Goal: Information Seeking & Learning: Learn about a topic

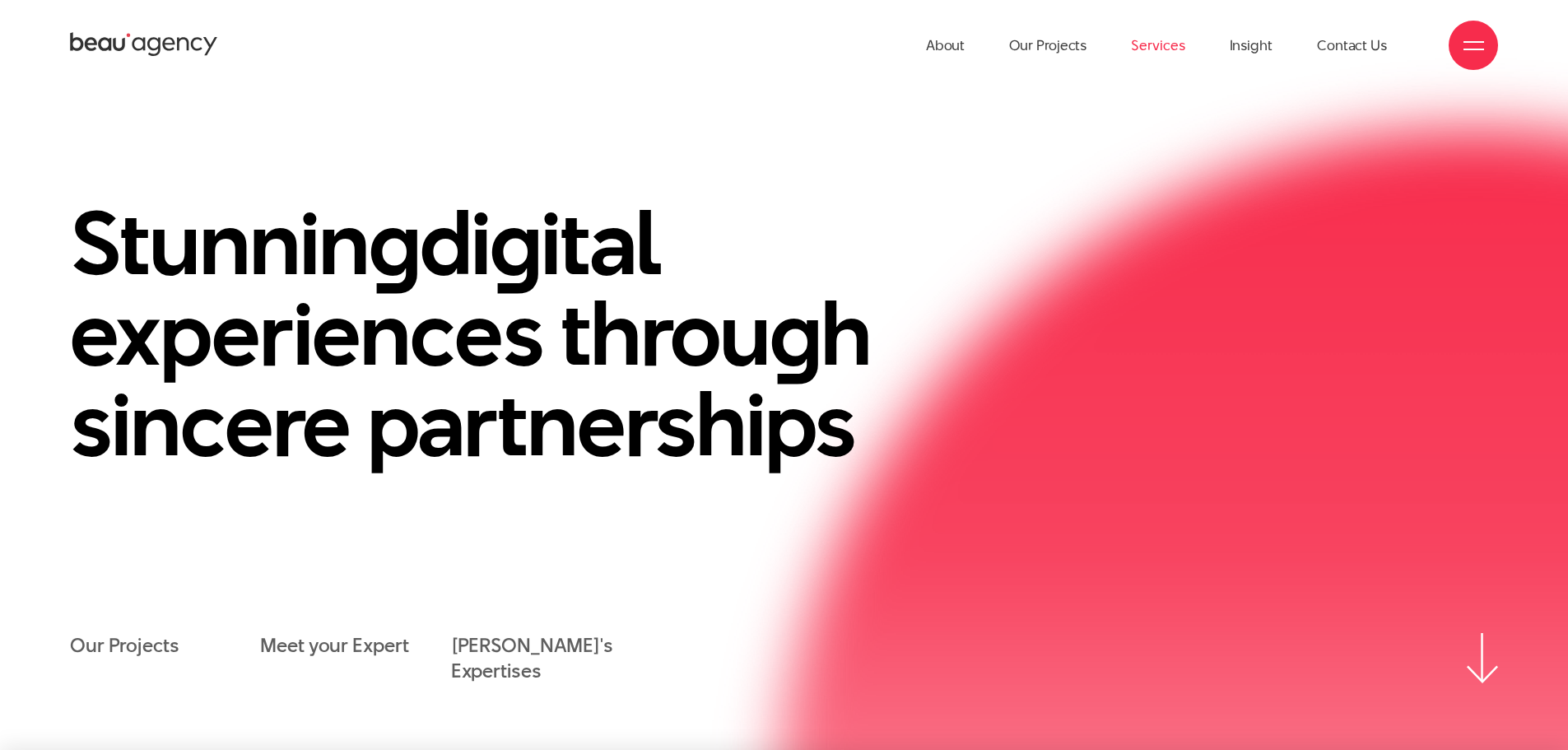
click at [1160, 50] on link "Services" at bounding box center [1157, 45] width 53 height 91
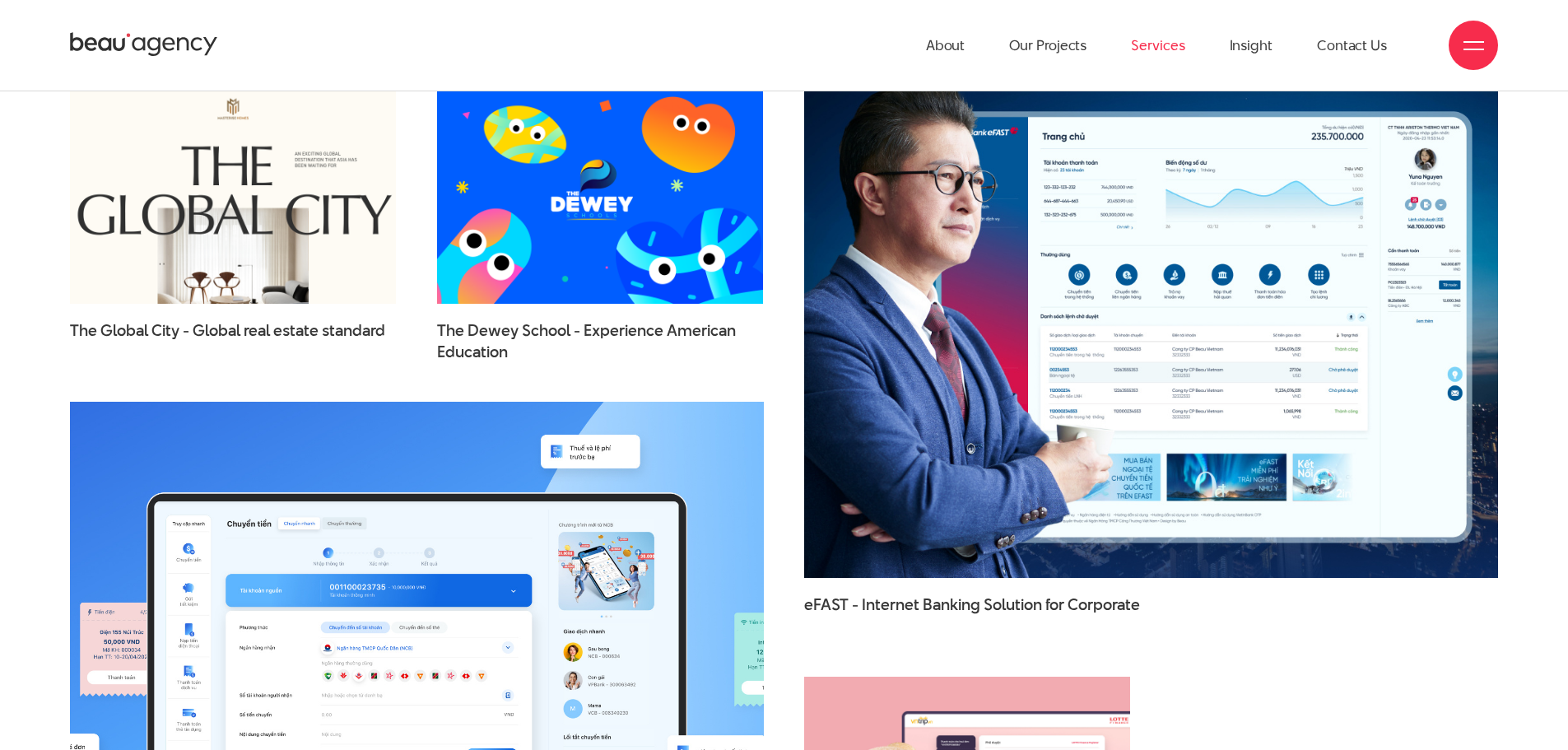
scroll to position [4937, 0]
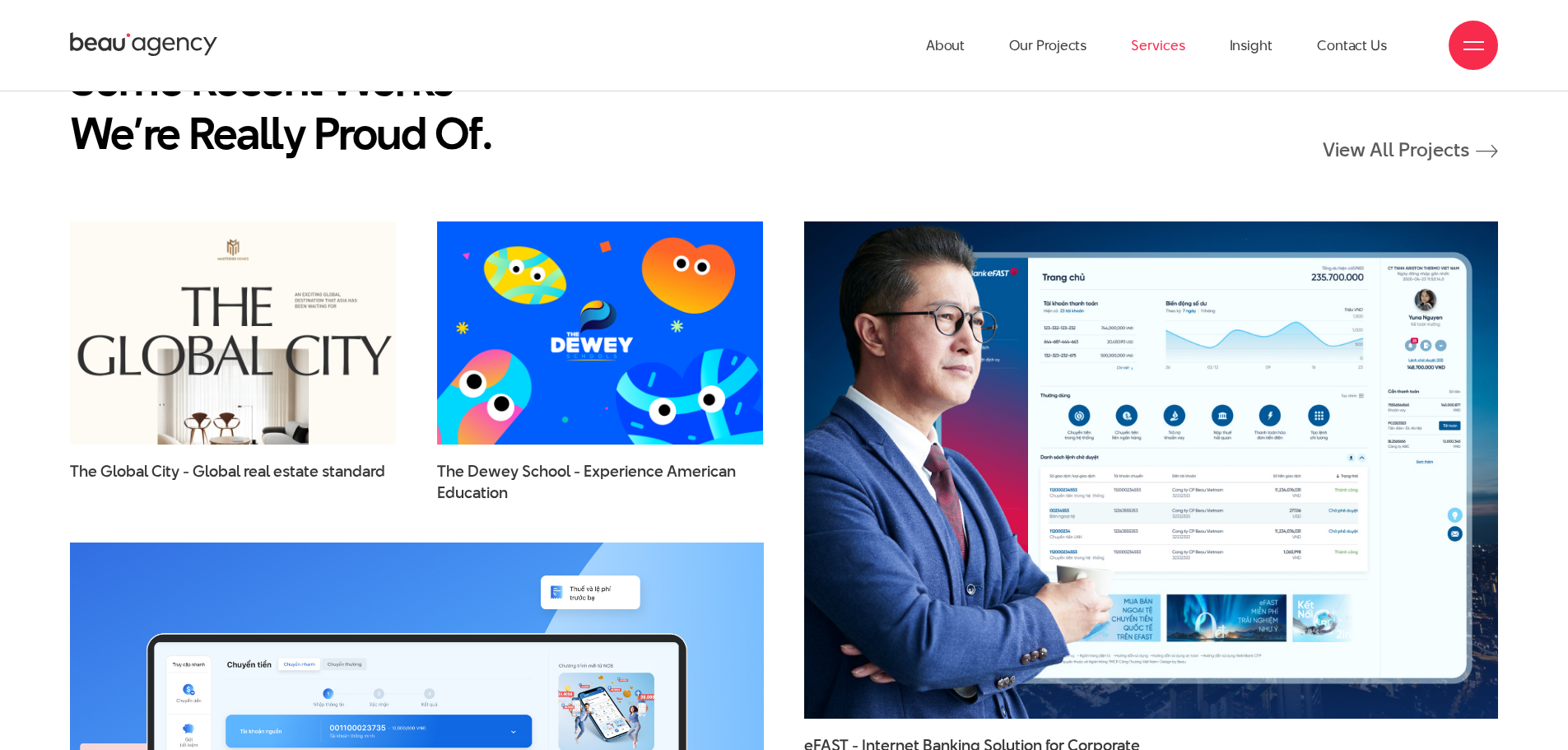
click at [952, 344] on img at bounding box center [1151, 470] width 763 height 547
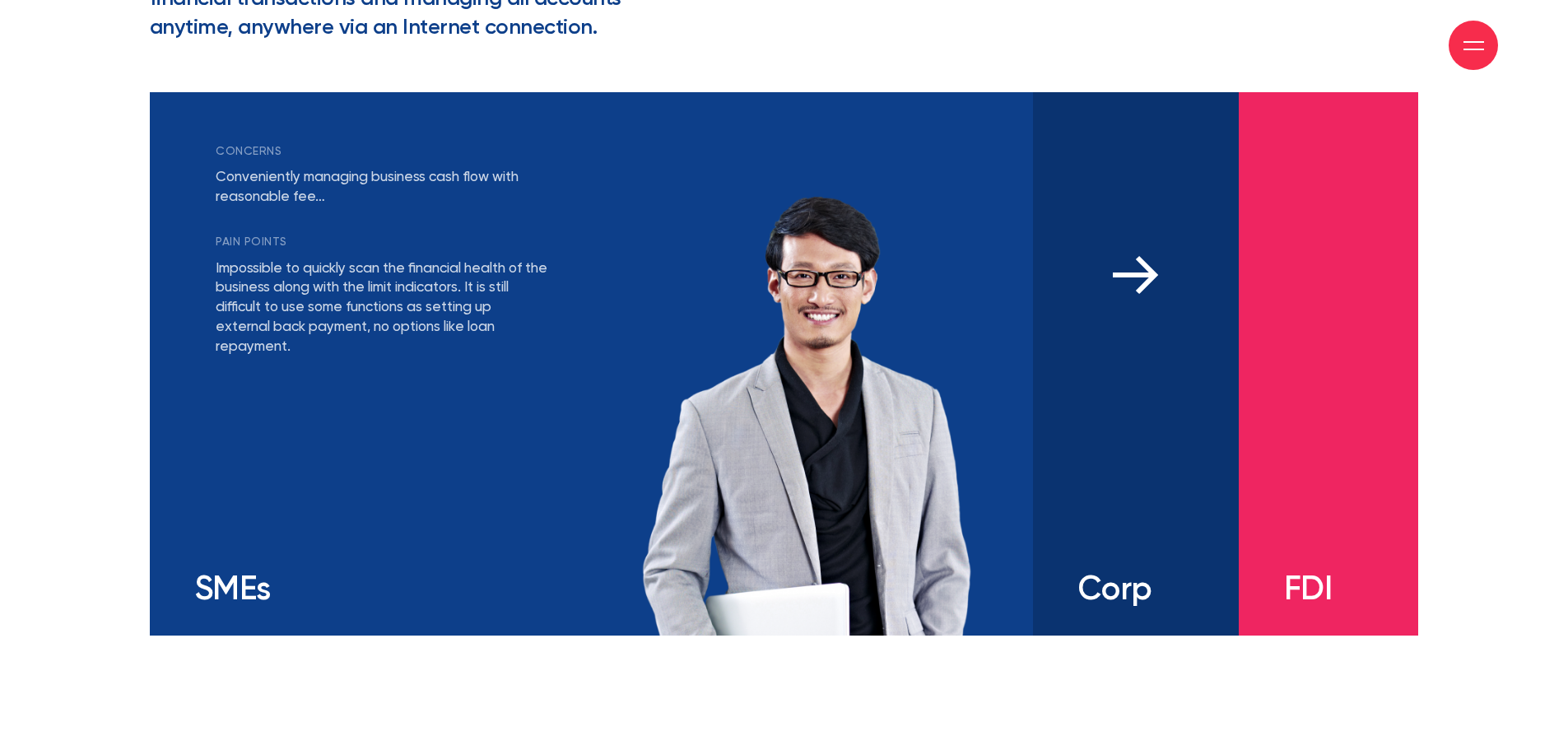
scroll to position [3291, 0]
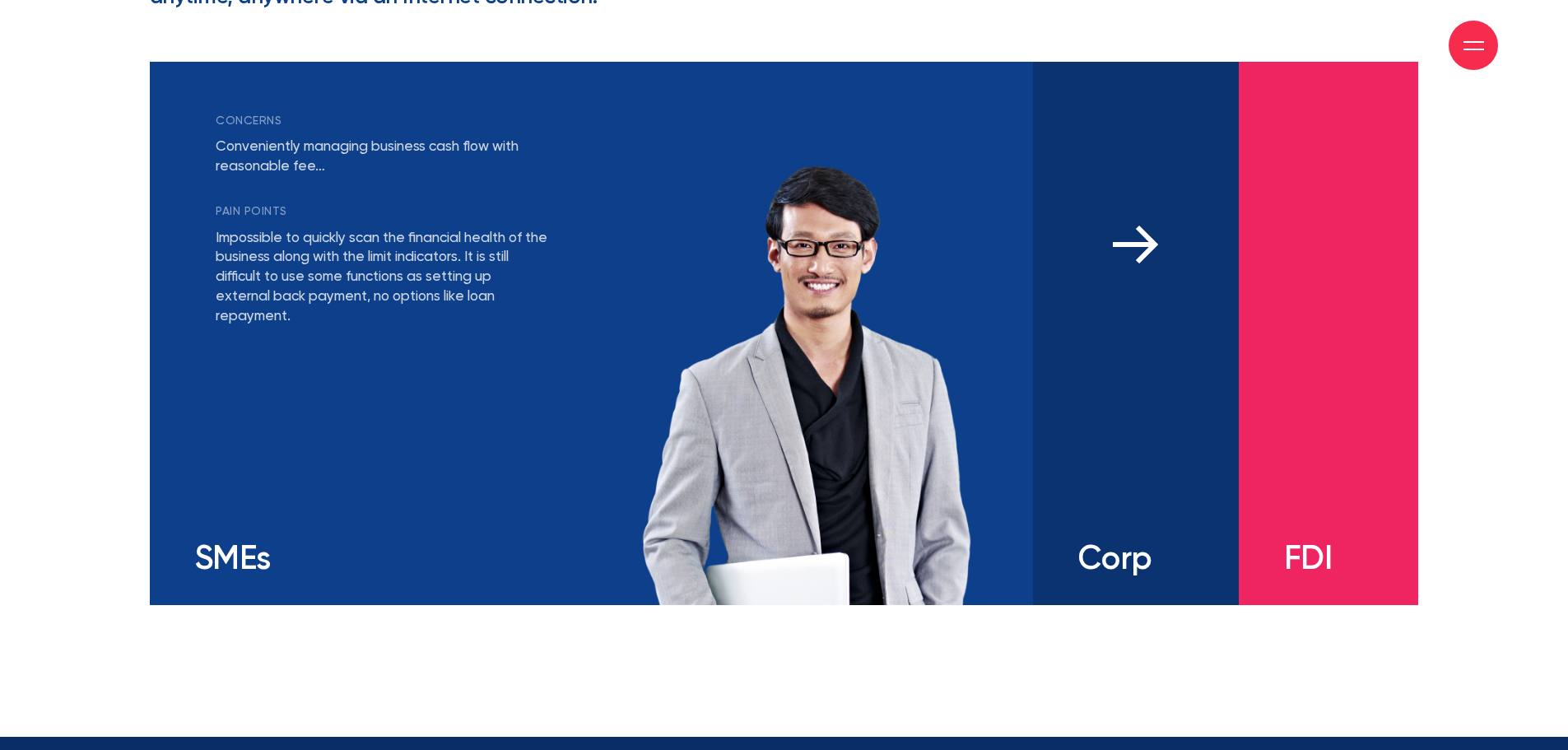
click at [1169, 394] on div "concerns Flexible and diverse needs of financial products Permission and manage…" at bounding box center [1135, 334] width 206 height 543
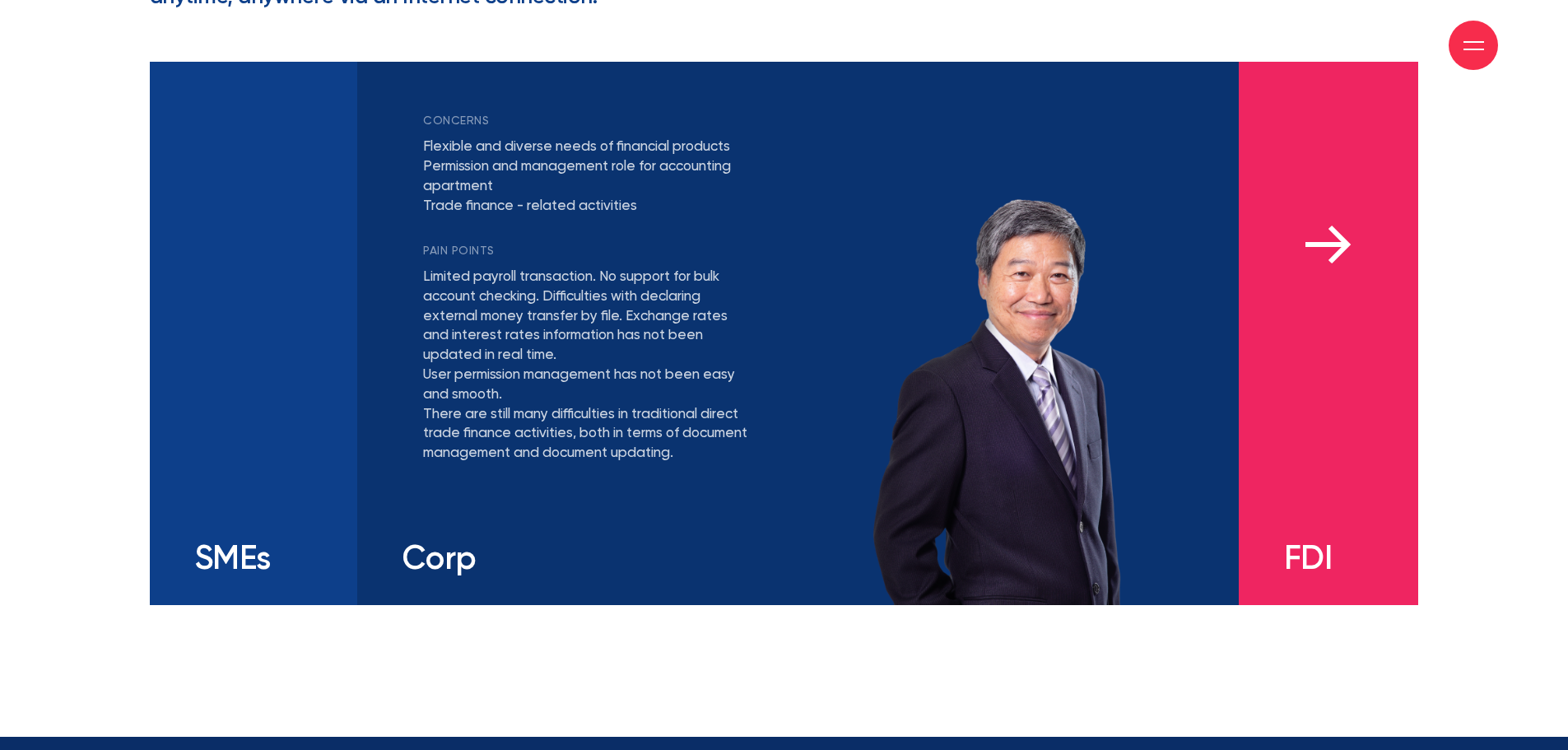
click at [1315, 394] on div "concerns Needs of bank guarantee from a reputable local bank to support busines…" at bounding box center [1329, 334] width 180 height 543
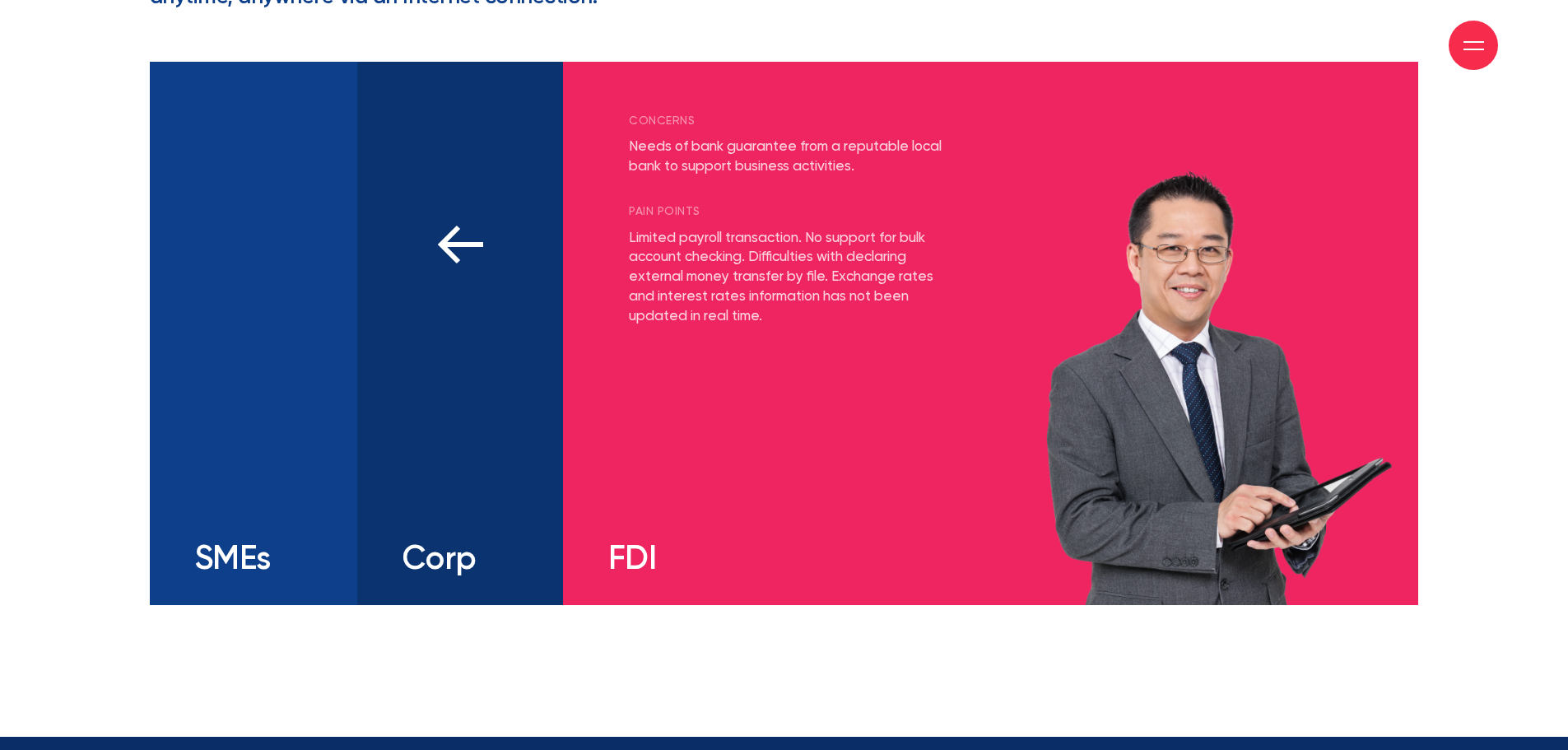
click at [489, 401] on div "concerns Flexible and diverse needs of financial products Permission and manage…" at bounding box center [460, 334] width 206 height 543
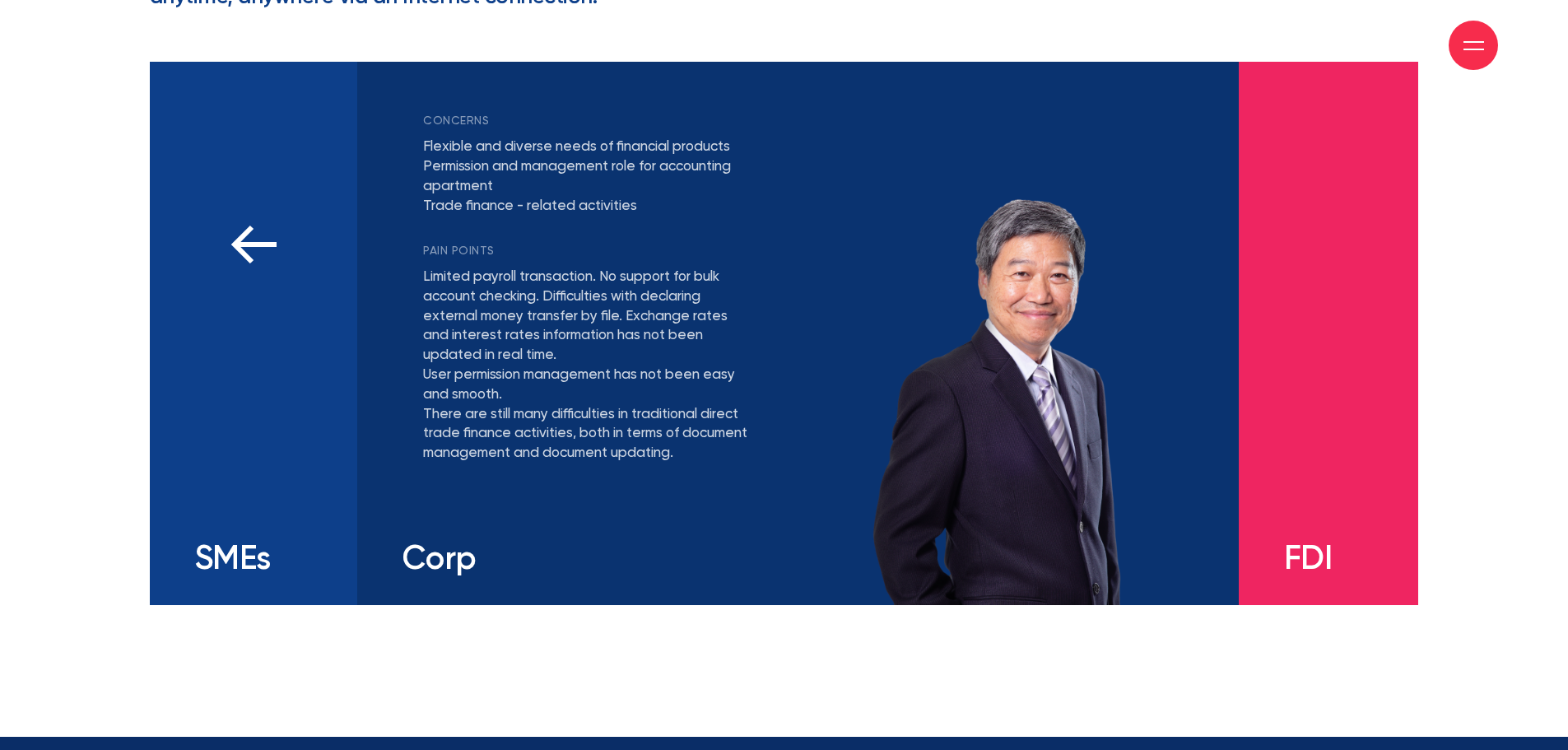
click at [317, 369] on div "concerns Conveniently managing business cash flow with reasonable fee… PAIN POI…" at bounding box center [254, 334] width 208 height 543
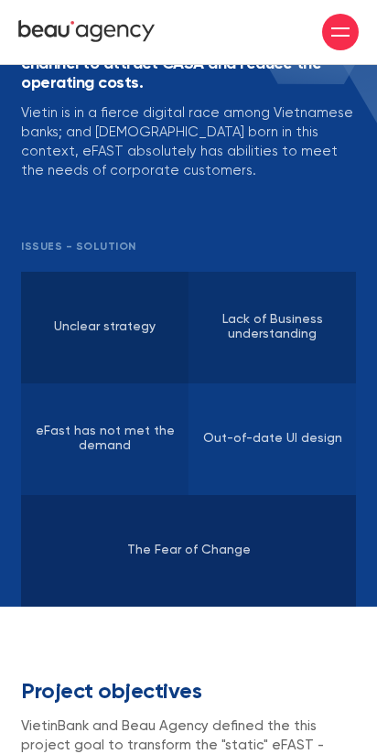
scroll to position [4951, 0]
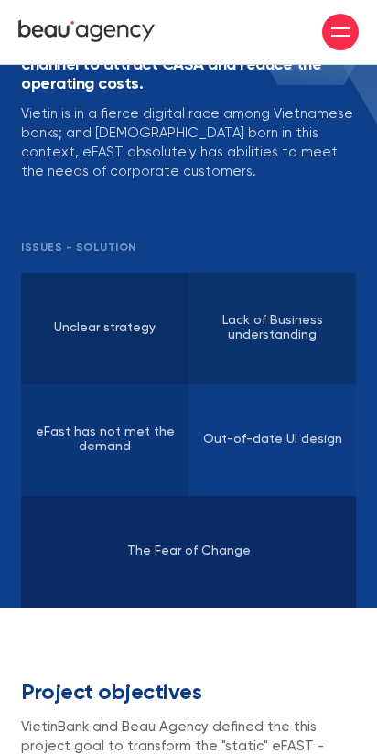
click at [81, 273] on div "Unclear strategy Develop a clear strategy to promote goal achievement" at bounding box center [104, 329] width 167 height 112
click at [148, 306] on p "Develop a clear strategy to promote goal achievement" at bounding box center [104, 329] width 167 height 46
click at [225, 273] on div "In-depth research on Business" at bounding box center [272, 329] width 167 height 112
click at [145, 384] on div "eFast has not met the demand Understand and personalize customer needs" at bounding box center [104, 440] width 167 height 112
click at [233, 432] on p "Out-of-date UI design" at bounding box center [272, 440] width 167 height 16
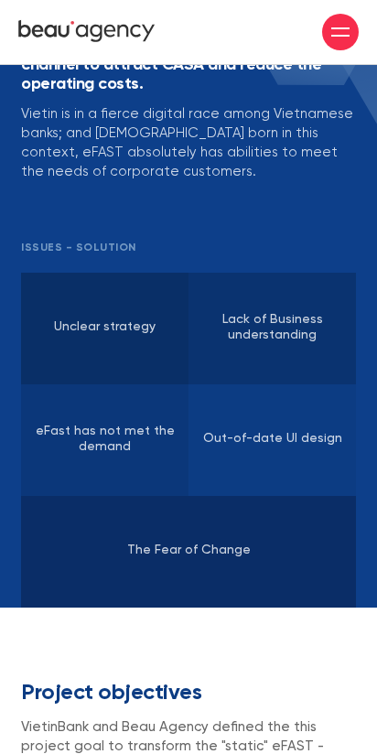
click at [165, 496] on div "The Fear of Change Increase utilities and improve customer experience" at bounding box center [188, 552] width 335 height 112
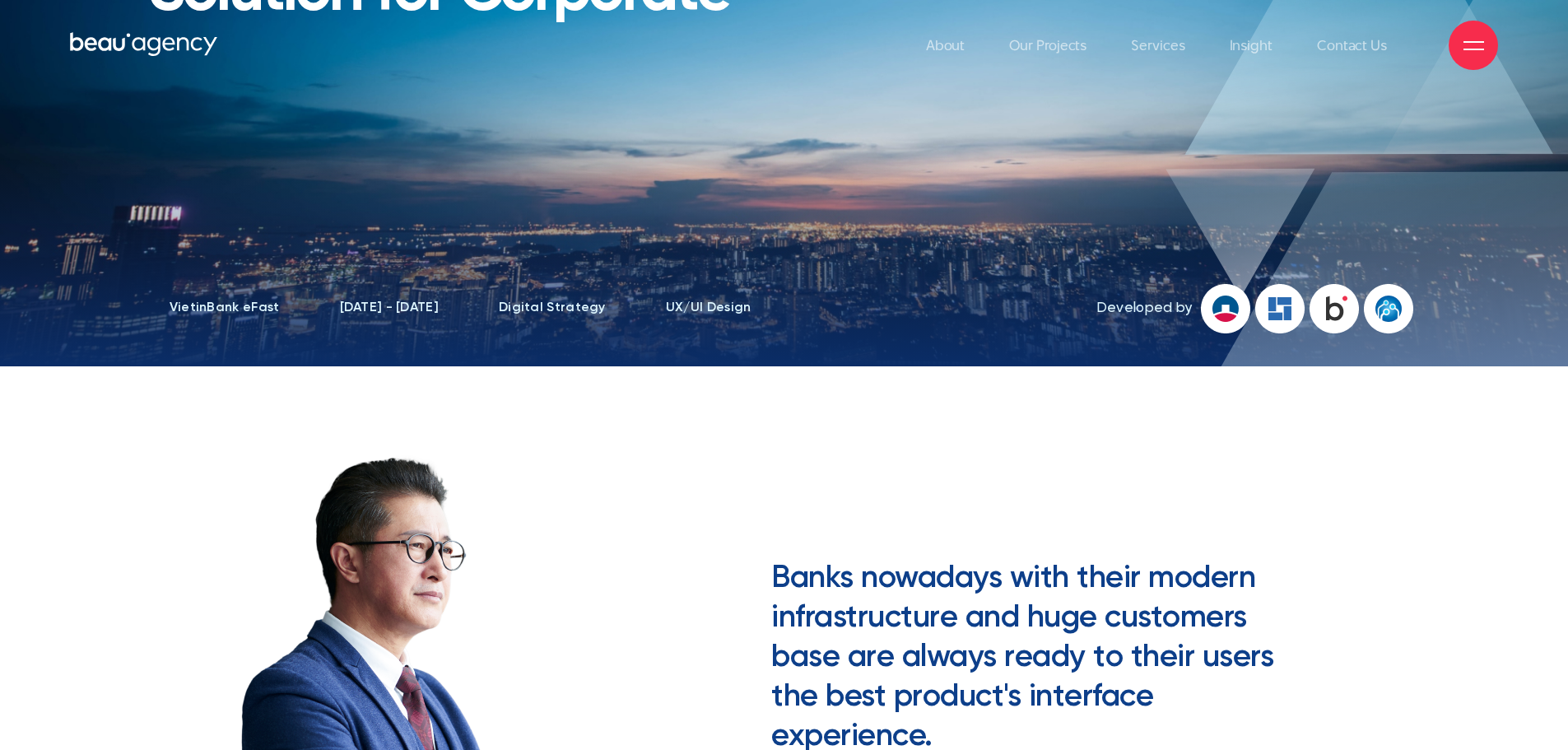
scroll to position [0, 0]
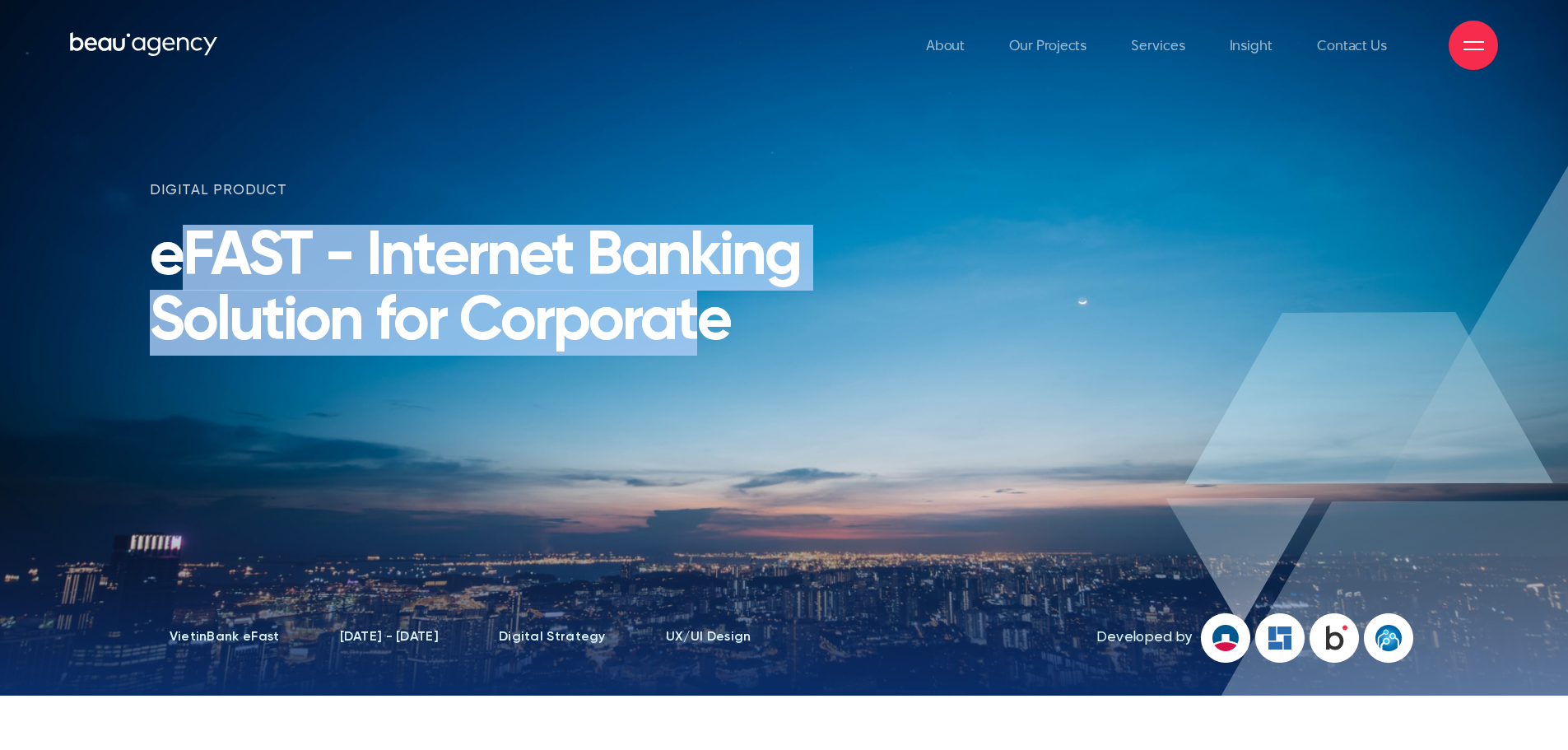
drag, startPoint x: 220, startPoint y: 261, endPoint x: 712, endPoint y: 357, distance: 501.3
click at [712, 355] on h1 "eFAST - Internet Banking Solution for Corporate" at bounding box center [515, 290] width 730 height 130
drag, startPoint x: 730, startPoint y: 353, endPoint x: 95, endPoint y: 258, distance: 642.1
click at [95, 258] on section "digital product eFAST - Internet Banking Solution for Corporate VietinBank eFas…" at bounding box center [784, 347] width 1568 height 695
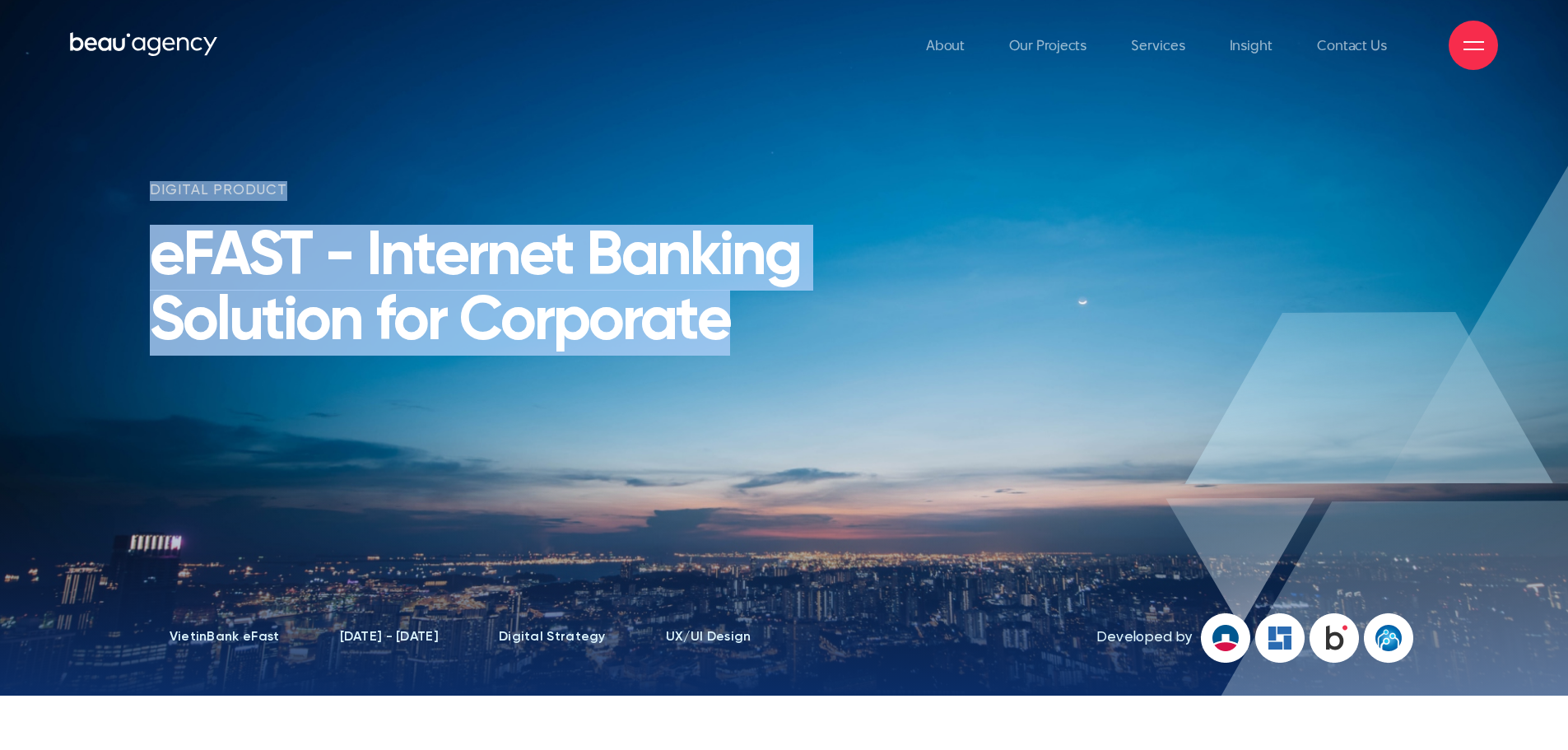
click at [237, 226] on h1 "eFAST - Internet Banking Solution for Corporate" at bounding box center [515, 290] width 730 height 130
drag, startPoint x: 150, startPoint y: 268, endPoint x: 776, endPoint y: 334, distance: 629.5
click at [776, 334] on h1 "eFAST - Internet Banking Solution for Corporate" at bounding box center [515, 290] width 730 height 130
click at [773, 335] on h1 "eFAST - Internet Banking Solution for Corporate" at bounding box center [515, 290] width 730 height 130
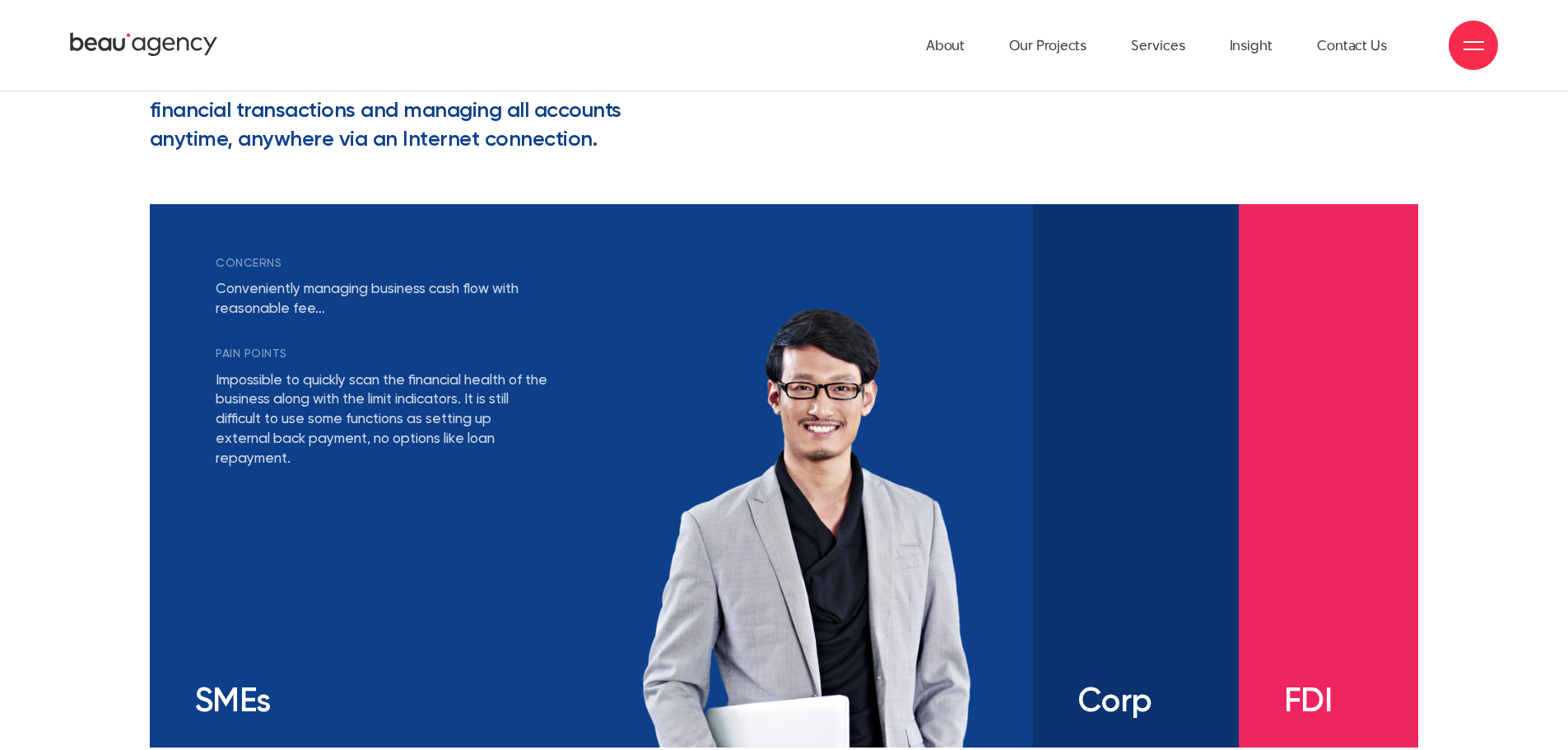
scroll to position [3045, 0]
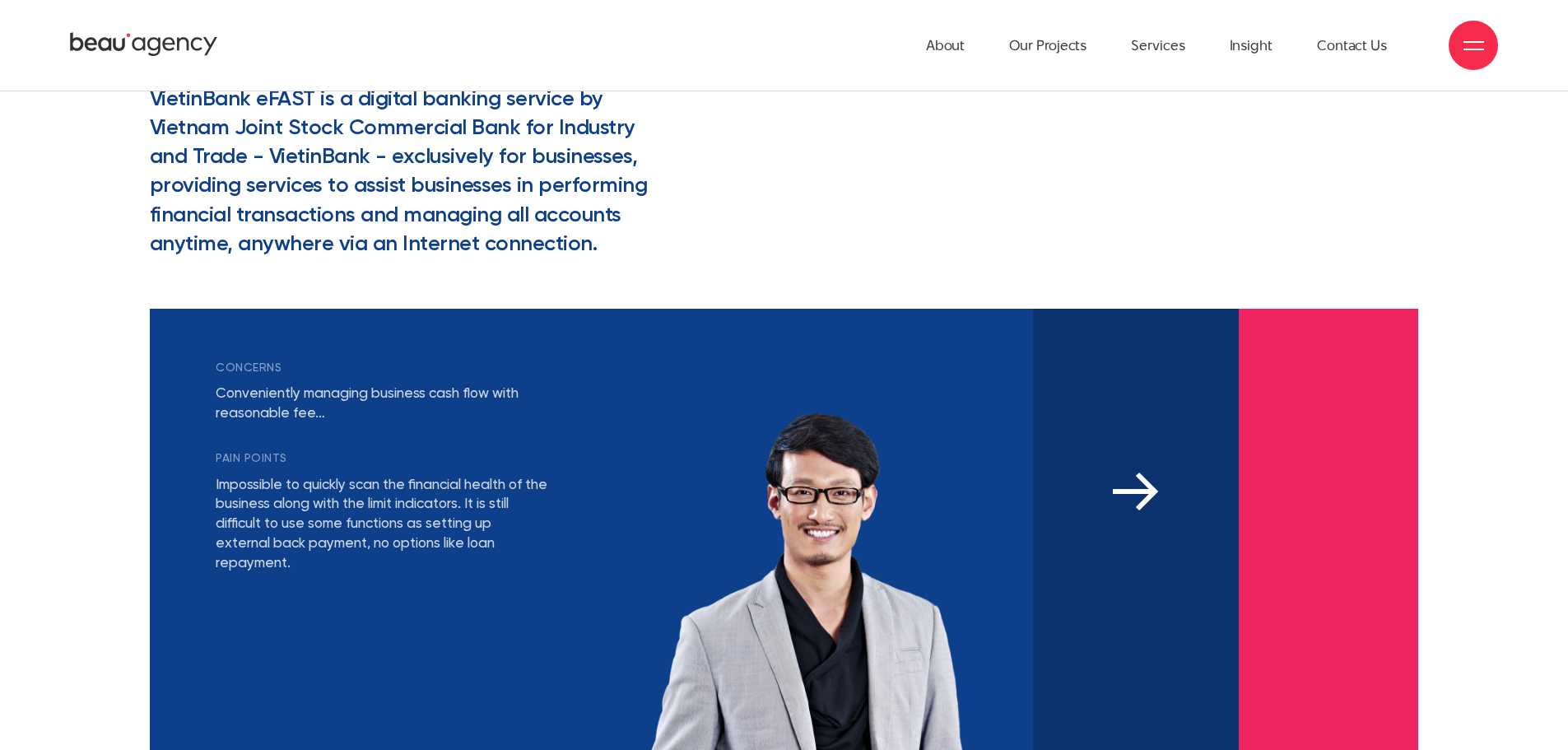
click at [1187, 462] on div "concerns Flexible and diverse needs of financial products Permission and manage…" at bounding box center [1135, 580] width 206 height 543
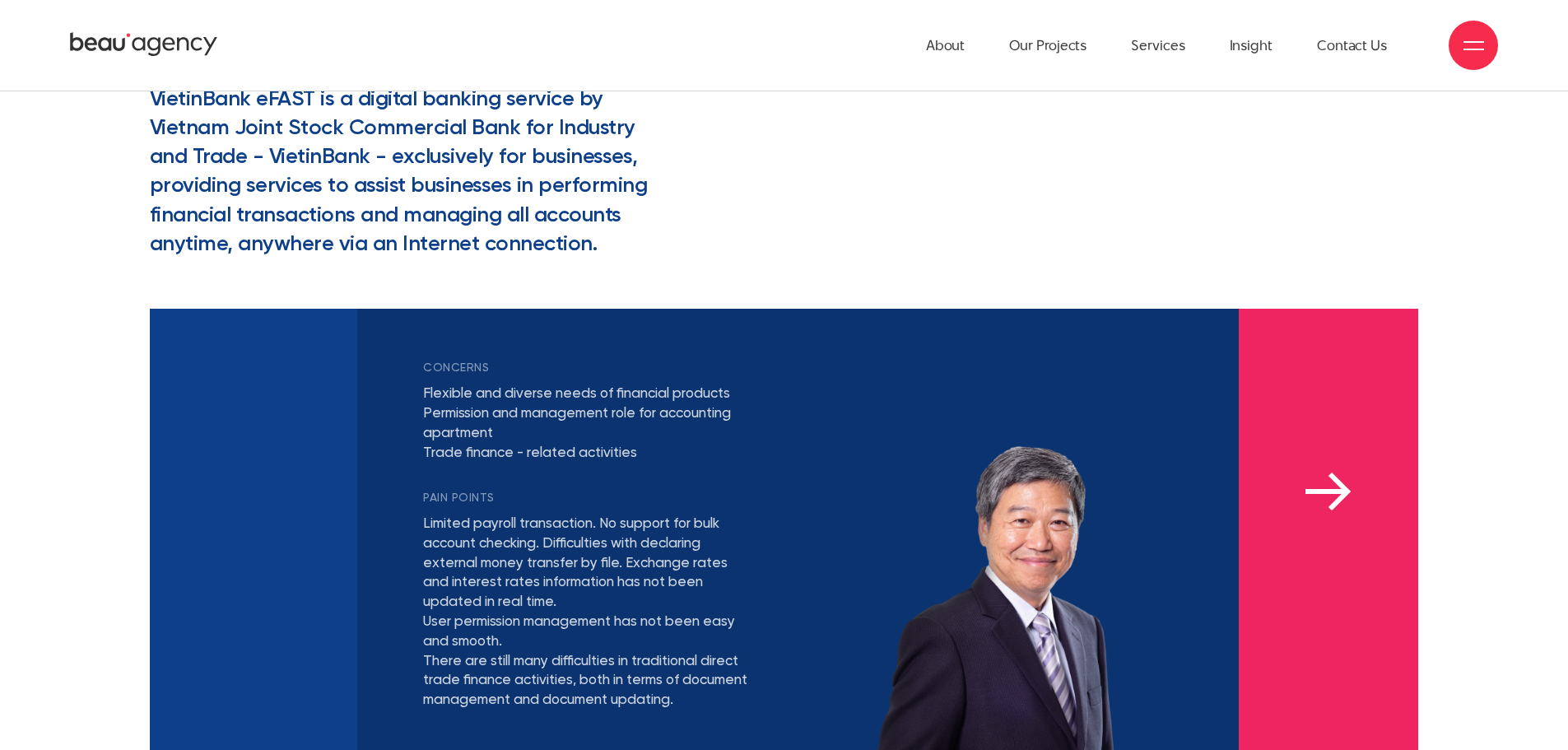
click at [1268, 455] on div "concerns Needs of bank guarantee from a reputable local bank to support busines…" at bounding box center [1329, 580] width 180 height 543
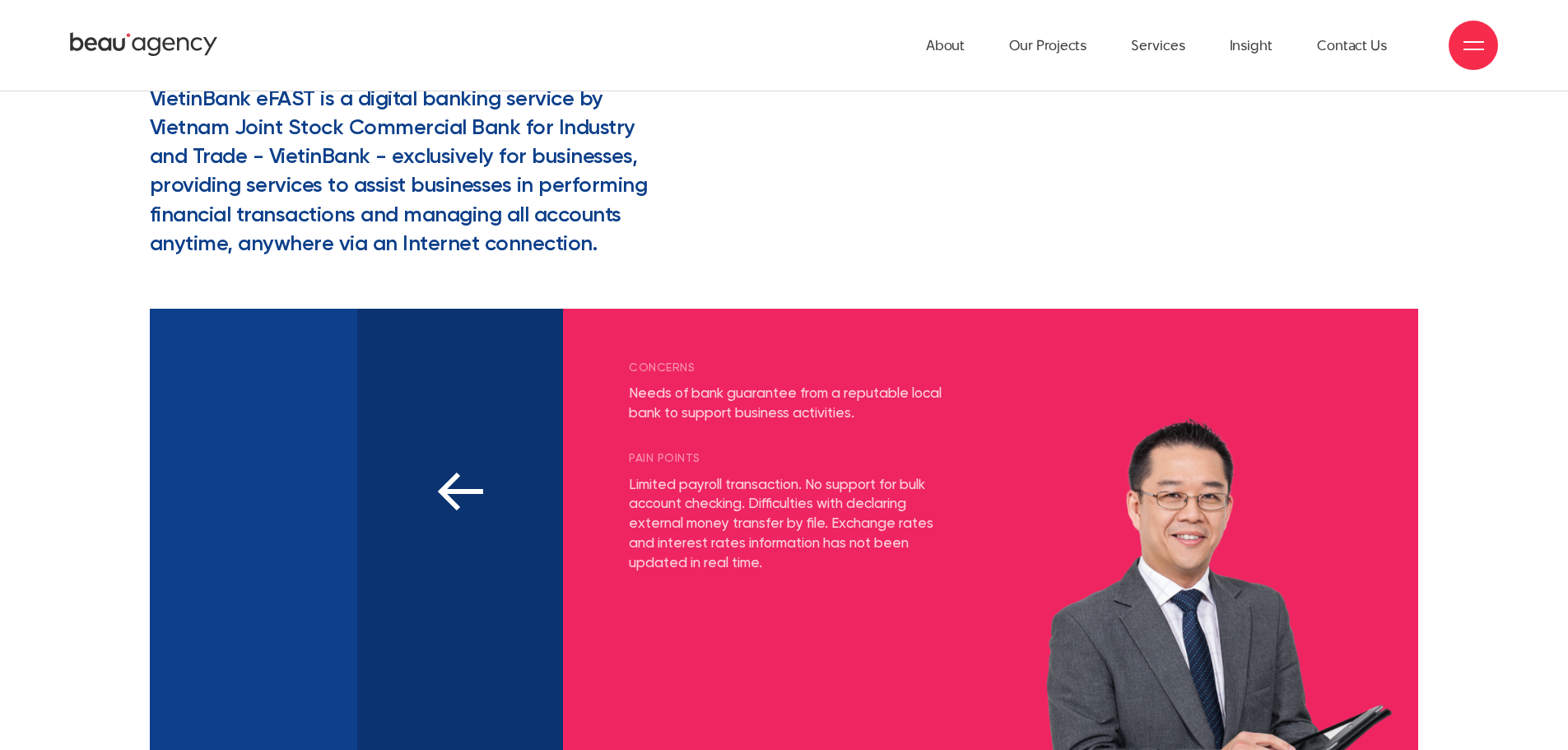
click at [470, 504] on img at bounding box center [460, 491] width 46 height 40
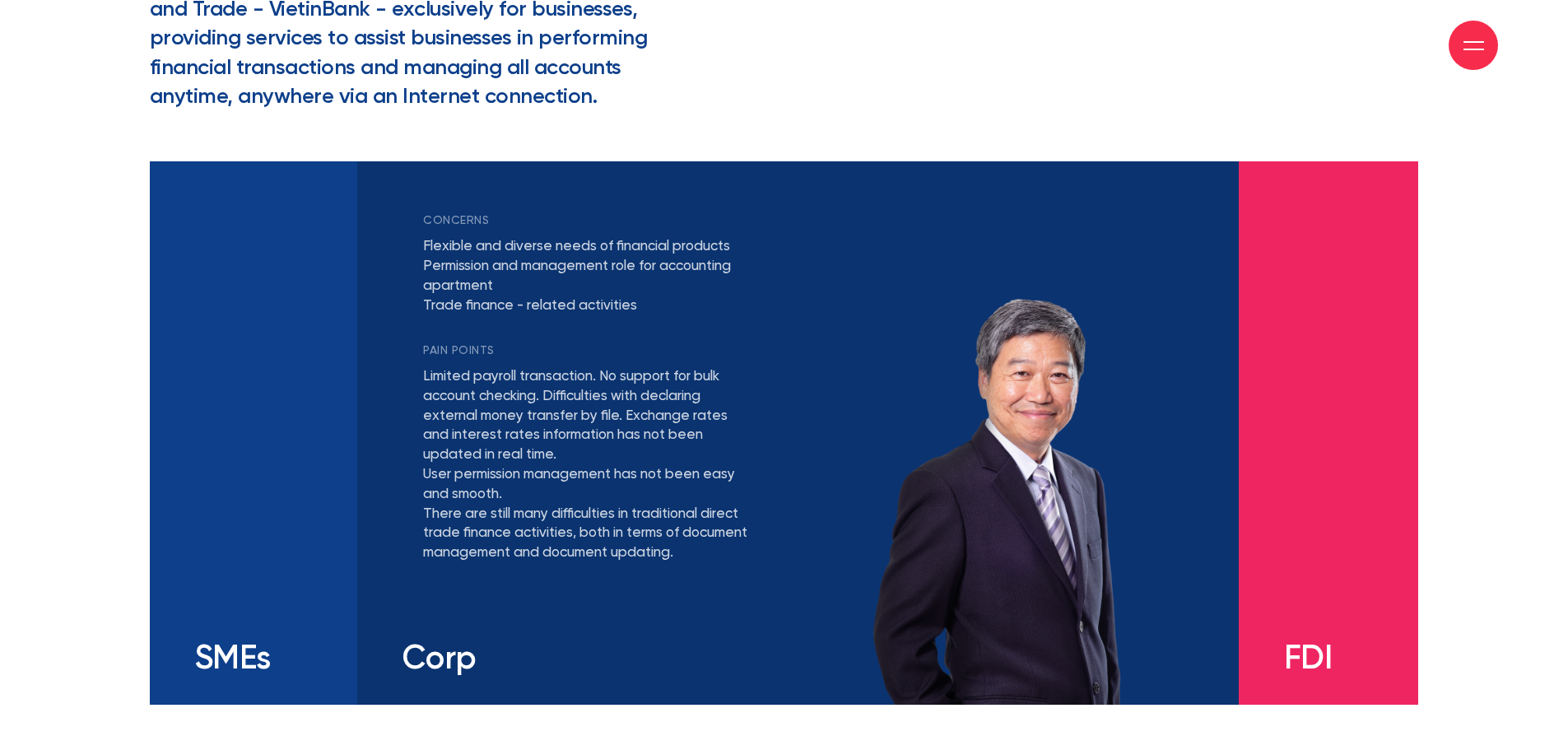
scroll to position [3210, 0]
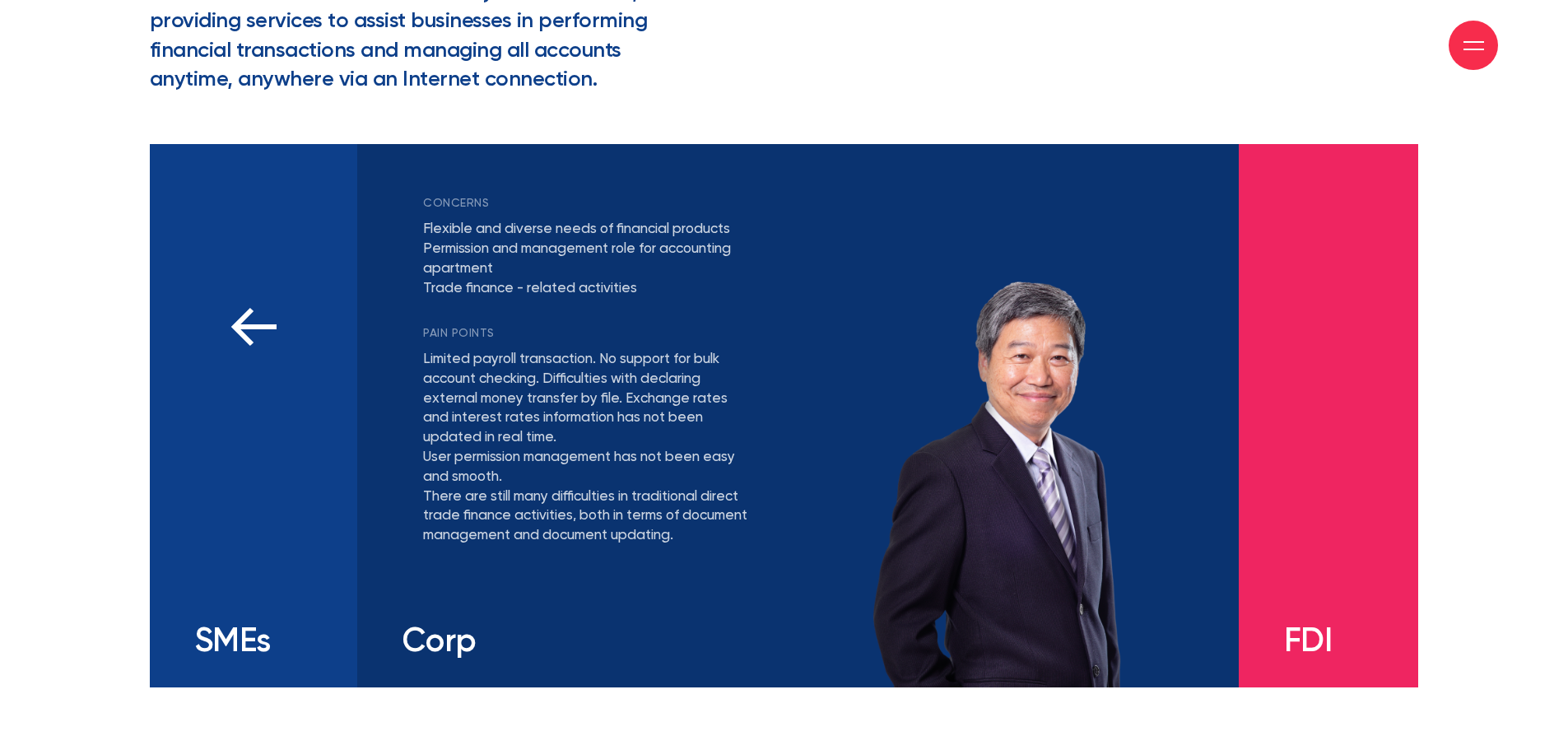
click at [273, 445] on div "concerns Conveniently managing business cash flow with reasonable fee… PAIN POI…" at bounding box center [254, 415] width 208 height 543
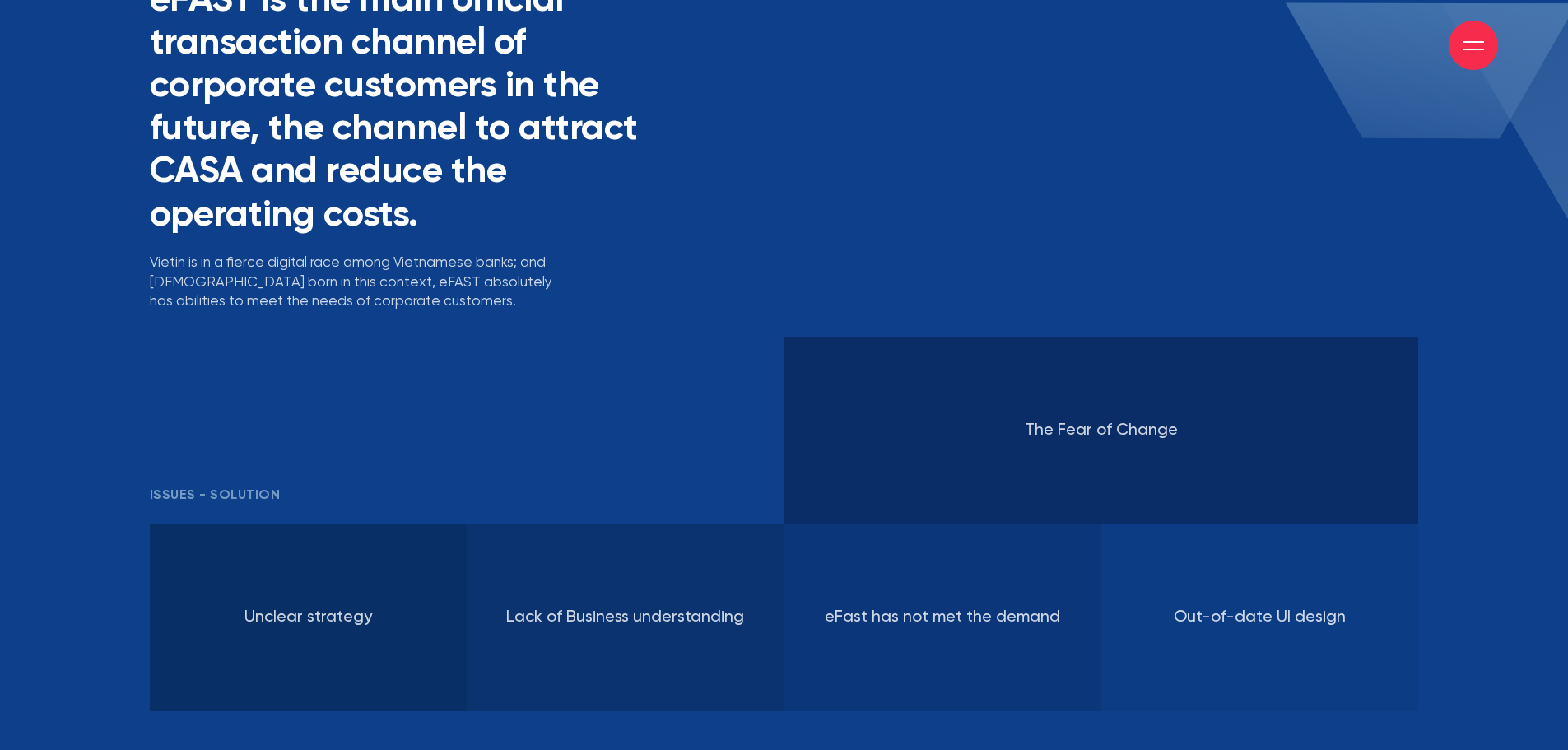
scroll to position [4937, 0]
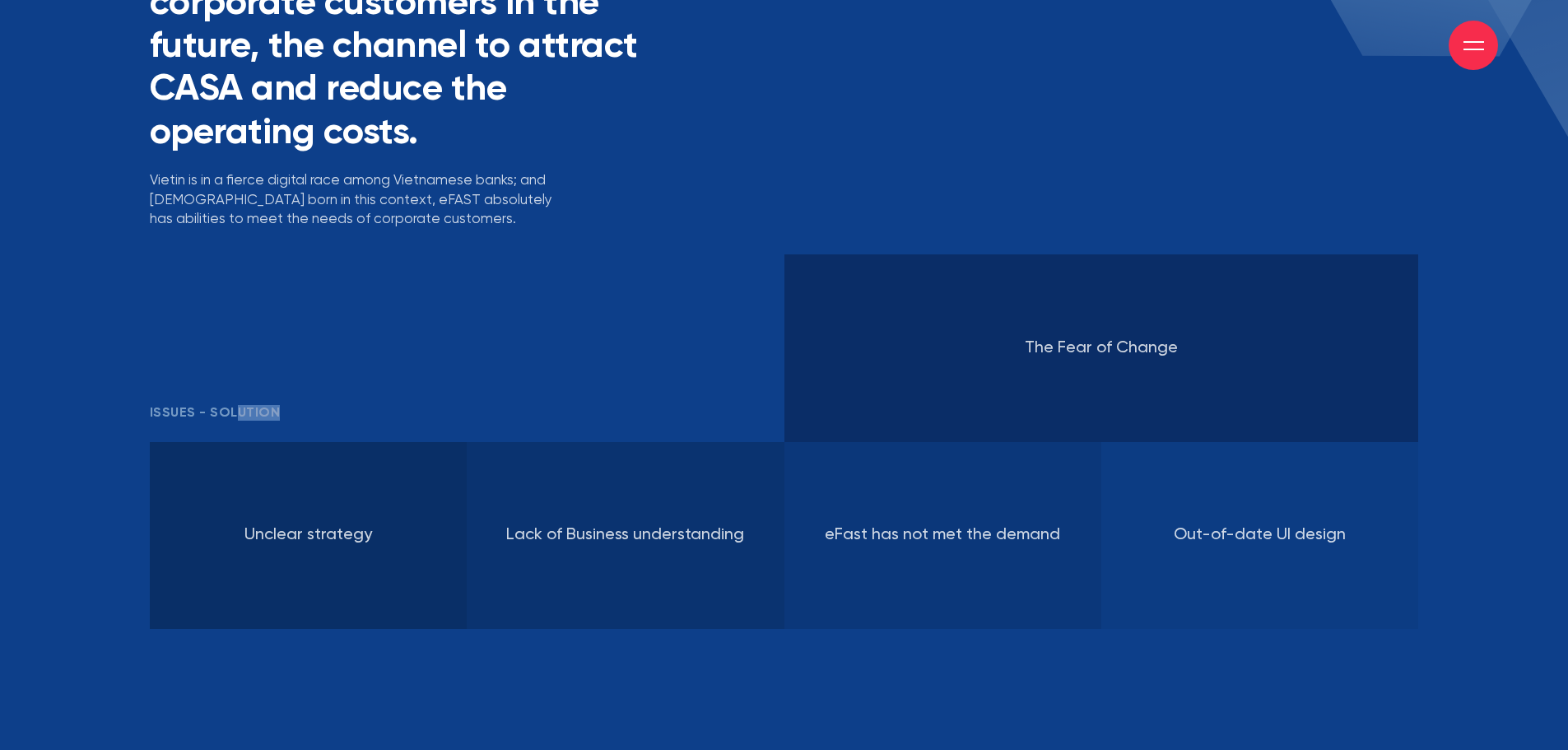
drag, startPoint x: 233, startPoint y: 410, endPoint x: 302, endPoint y: 410, distance: 69.0
click at [302, 410] on h3 "ISSUES - SOLUTION" at bounding box center [468, 412] width 635 height 15
